Goal: Find specific page/section: Find specific page/section

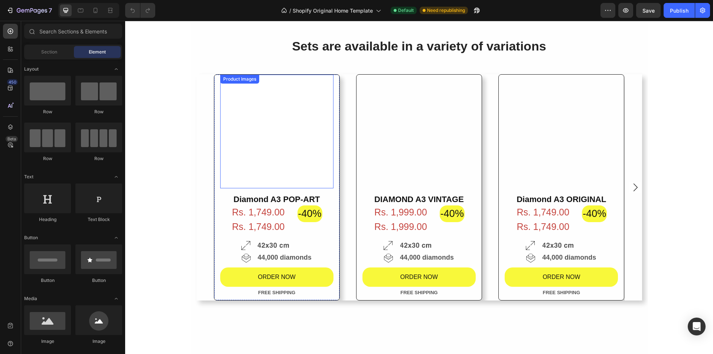
scroll to position [1448, 0]
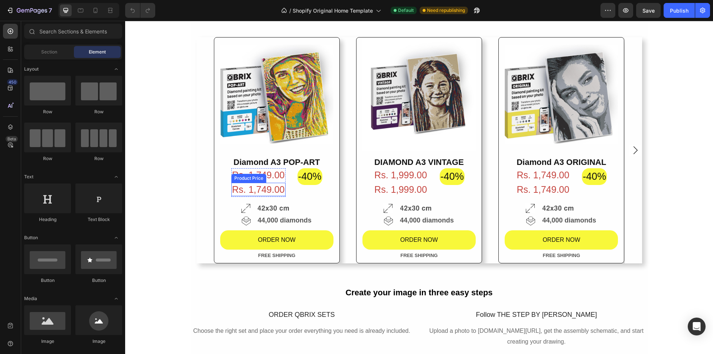
click at [248, 196] on div "Rs. 1,749.00" at bounding box center [258, 190] width 54 height 14
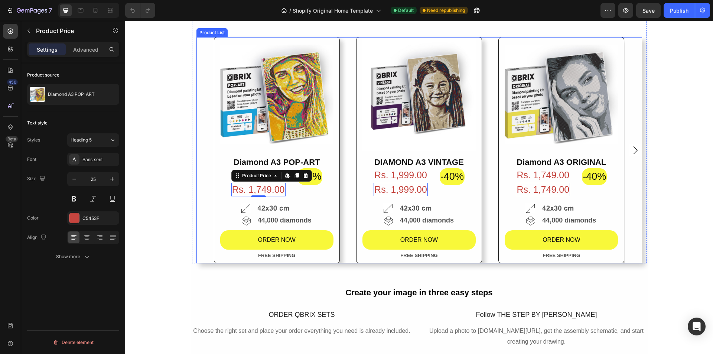
click at [351, 150] on div "Product Images Diamond A3 POP-ART Product Title Rs. 1,749.00 Product Price Prod…" at bounding box center [419, 150] width 411 height 226
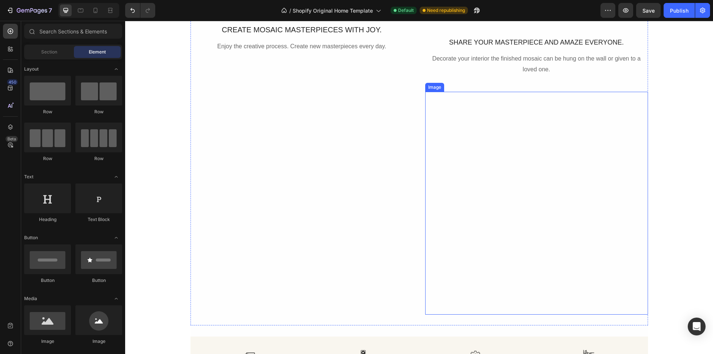
scroll to position [1906, 0]
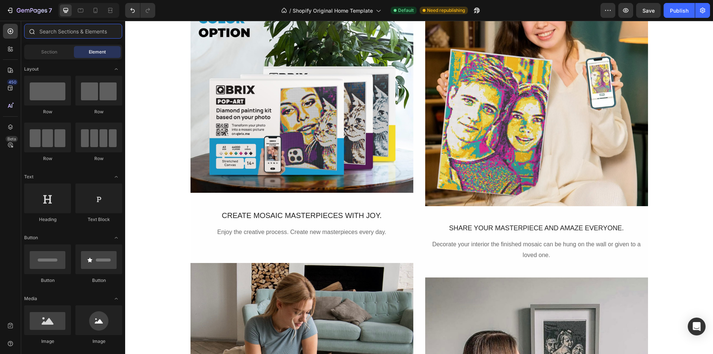
click at [70, 32] on input "text" at bounding box center [73, 31] width 98 height 15
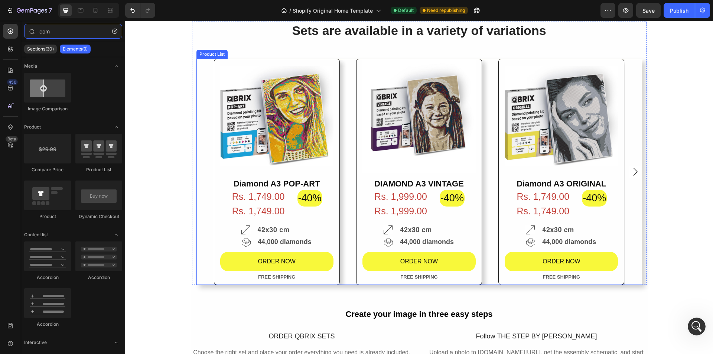
scroll to position [1463, 0]
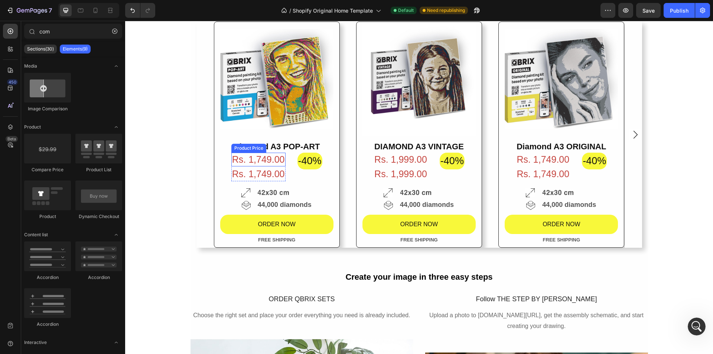
click at [277, 166] on div "Rs. 1,749.00" at bounding box center [258, 160] width 54 height 14
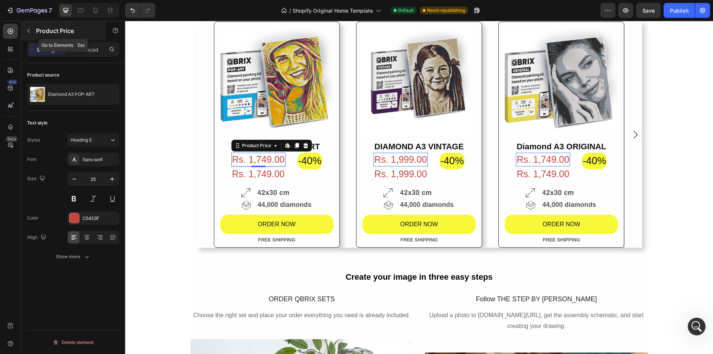
click at [28, 36] on button "button" at bounding box center [29, 31] width 12 height 12
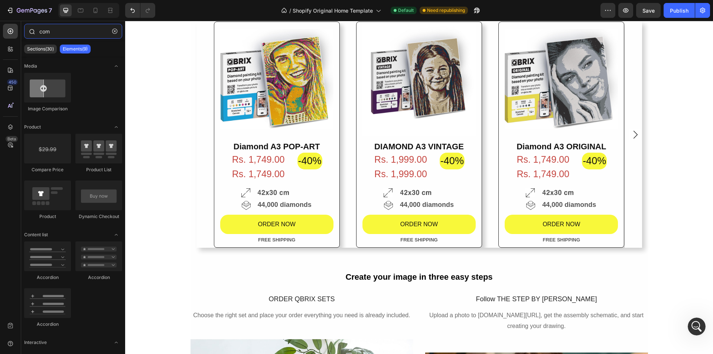
click at [34, 35] on div "com" at bounding box center [73, 33] width 104 height 18
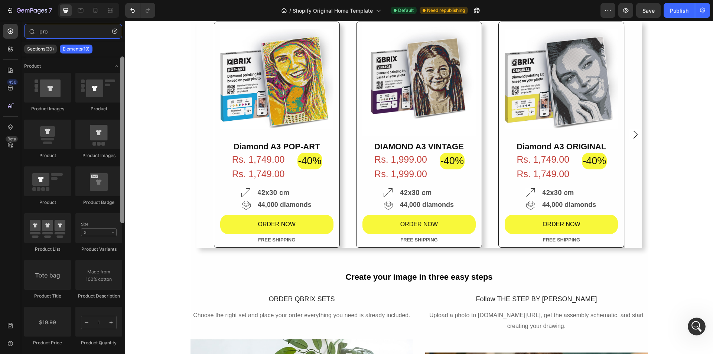
type input "pro"
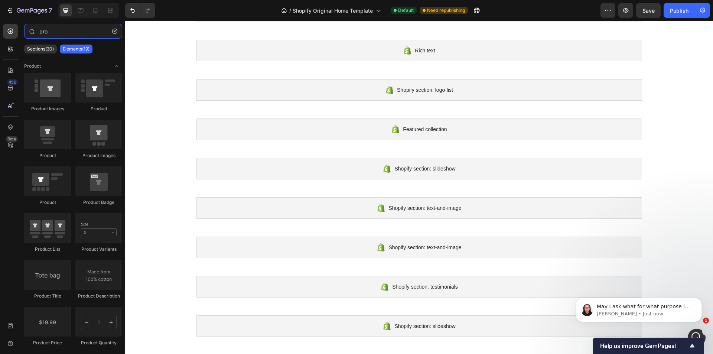
scroll to position [0, 0]
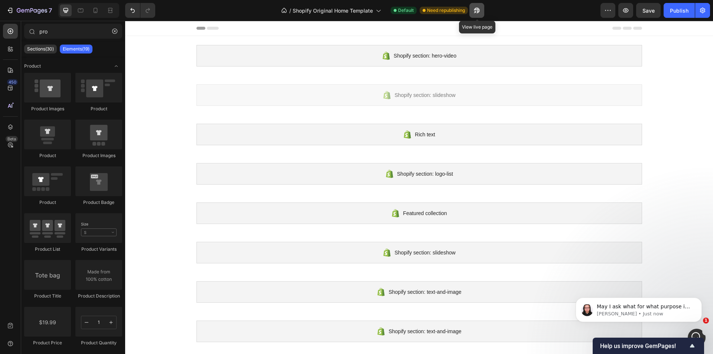
click at [476, 12] on icon "button" at bounding box center [475, 12] width 2 height 2
